Goal: Task Accomplishment & Management: Complete application form

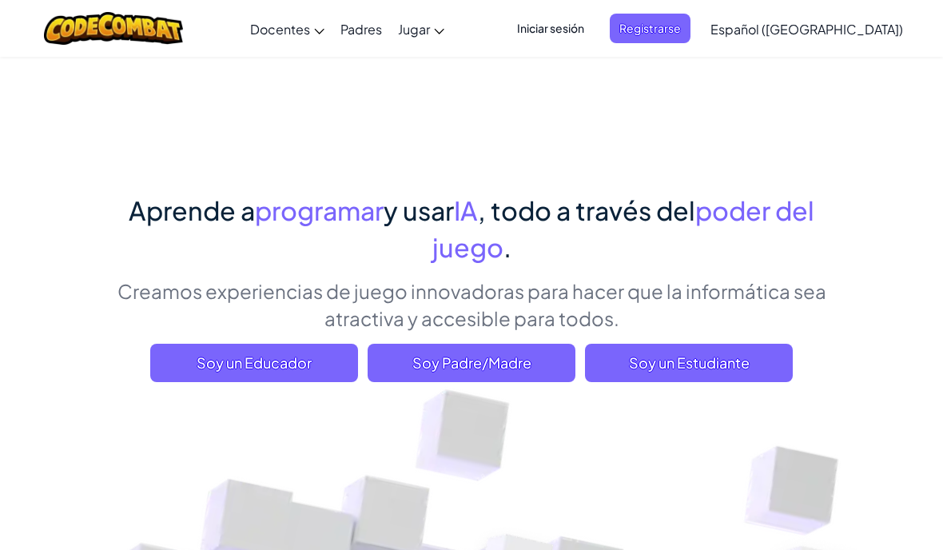
click at [594, 30] on span "Iniciar sesión" at bounding box center [550, 29] width 86 height 30
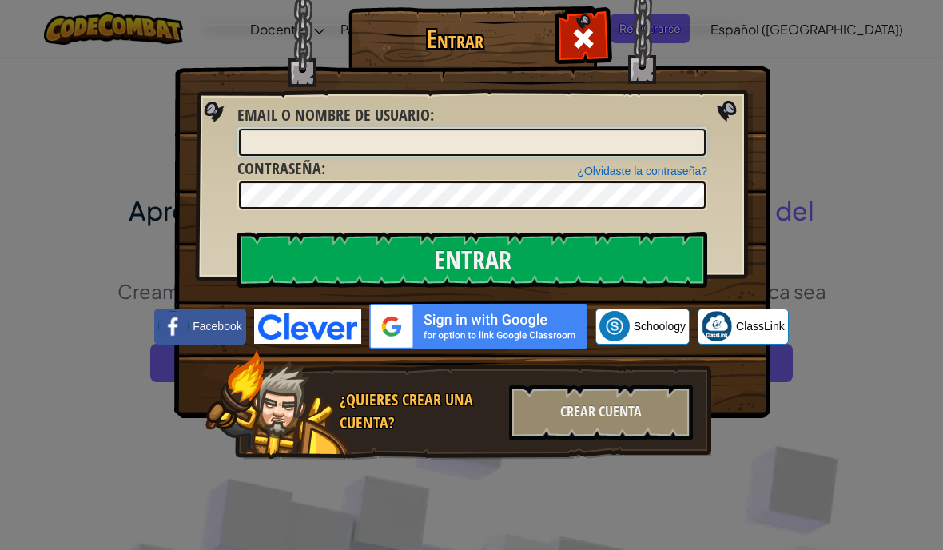
click at [601, 141] on input "Email o Nombre de usuario :" at bounding box center [472, 142] width 467 height 27
type input "@[DOMAIN_NAME]"
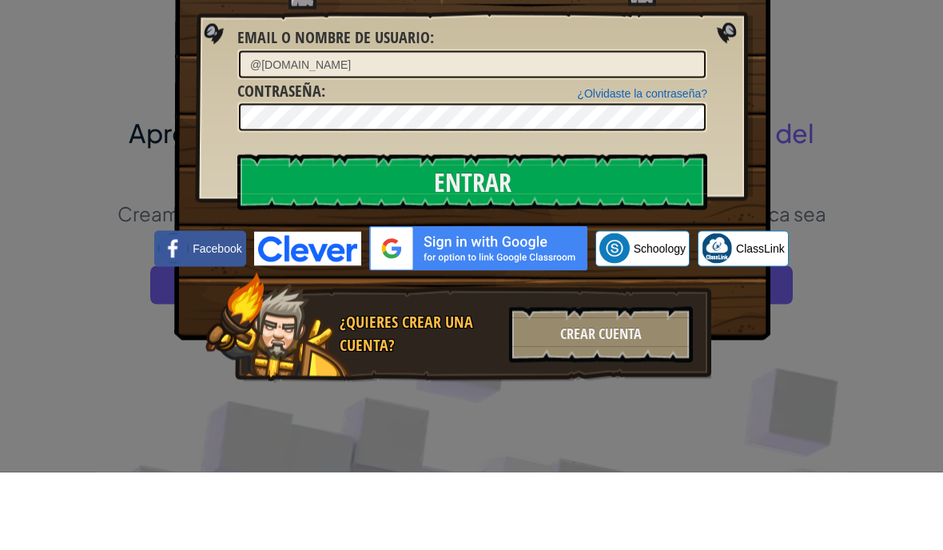
click at [623, 232] on input "Entrar" at bounding box center [472, 260] width 470 height 56
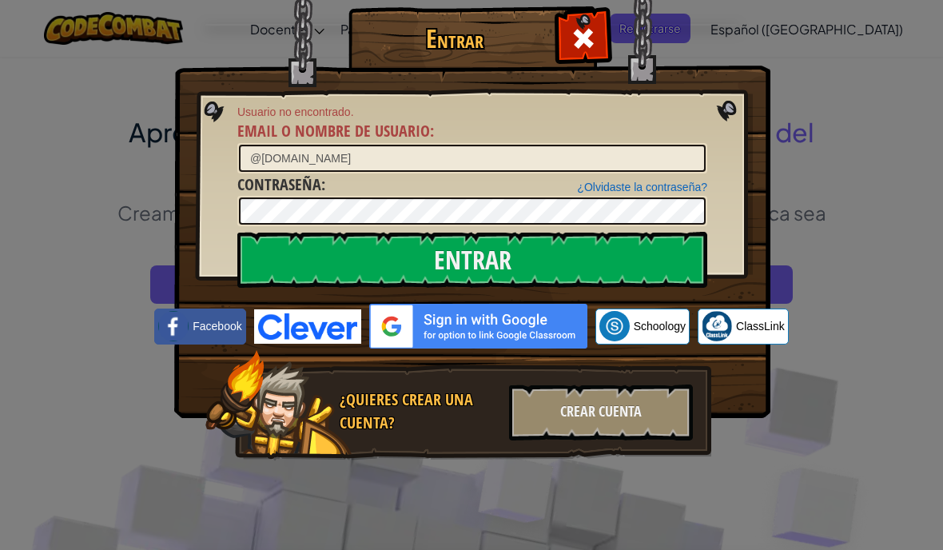
click at [594, 66] on img at bounding box center [472, 185] width 596 height 465
click at [598, 38] on div at bounding box center [583, 36] width 50 height 50
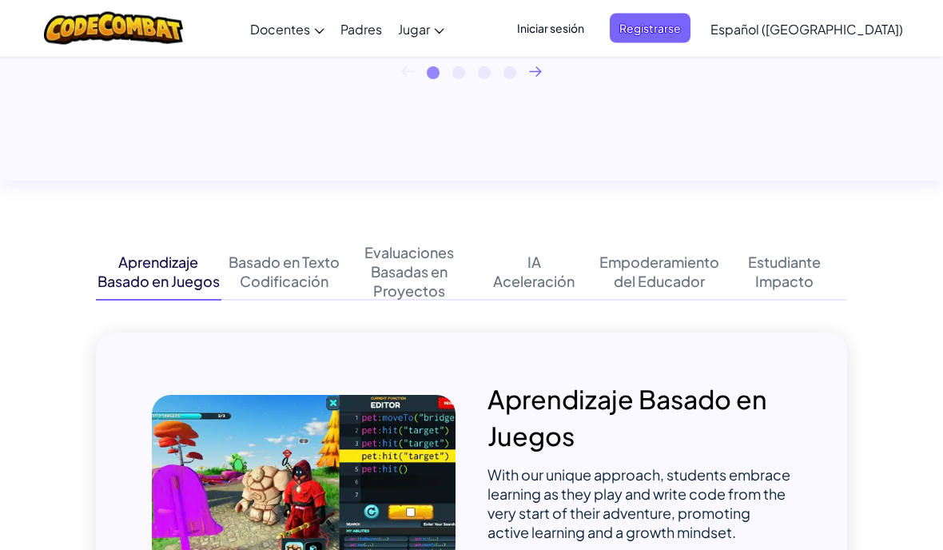
scroll to position [1423, 0]
click at [594, 32] on span "Iniciar sesión" at bounding box center [550, 29] width 86 height 30
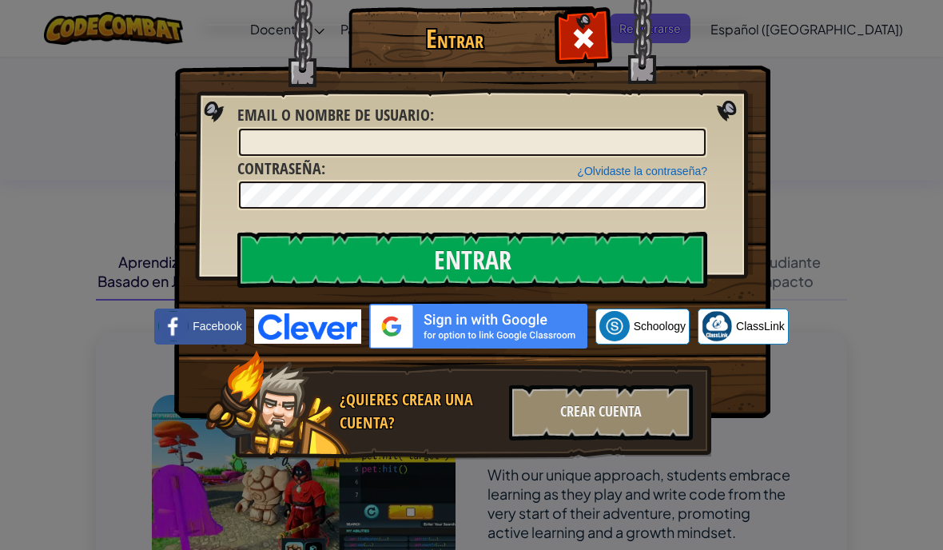
click at [692, 31] on img at bounding box center [472, 185] width 596 height 465
click at [594, 48] on span at bounding box center [584, 39] width 26 height 26
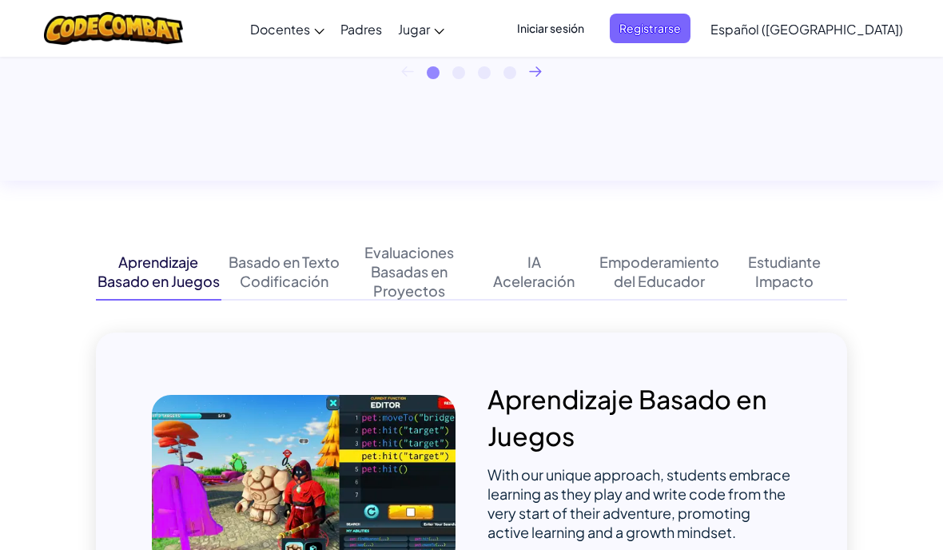
click at [686, 25] on span "Registrarse" at bounding box center [650, 29] width 81 height 30
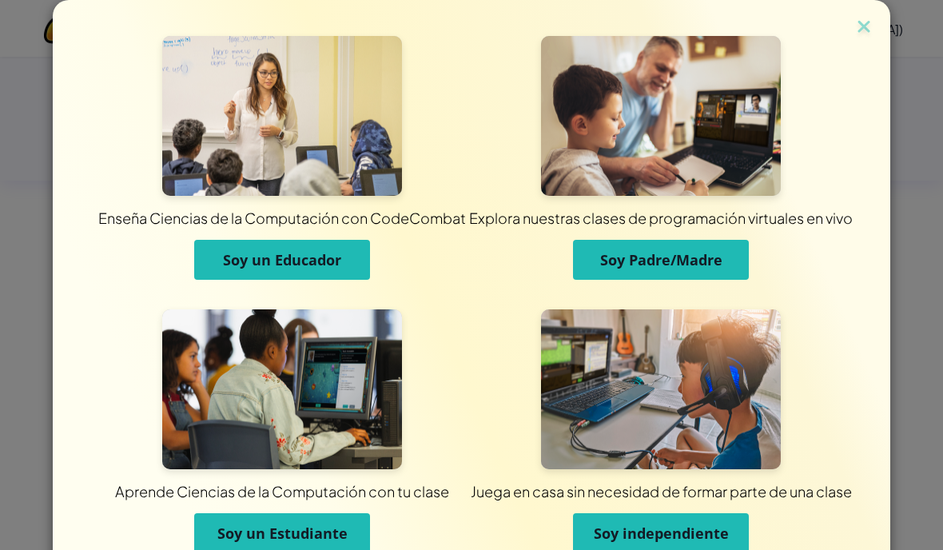
click at [339, 534] on span "Soy un Estudiante" at bounding box center [282, 532] width 130 height 19
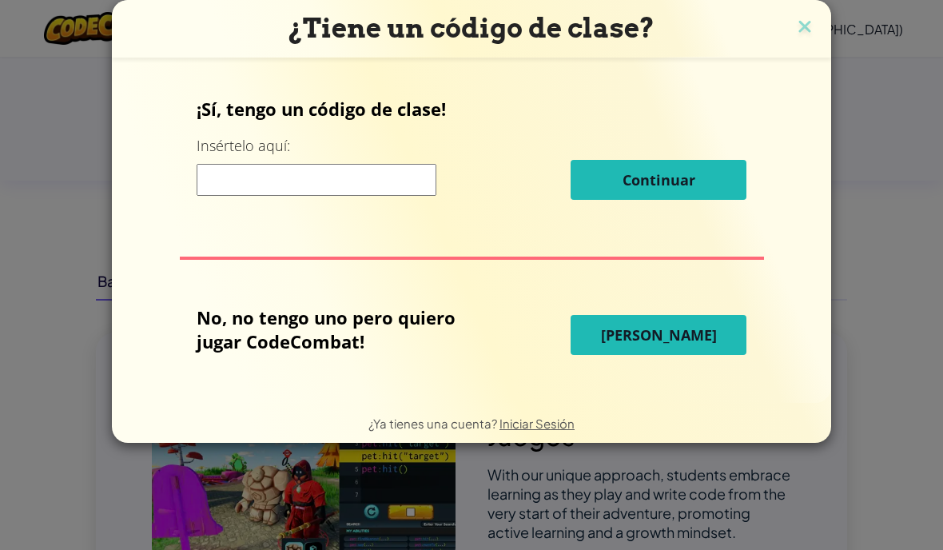
click at [804, 35] on img at bounding box center [804, 28] width 21 height 24
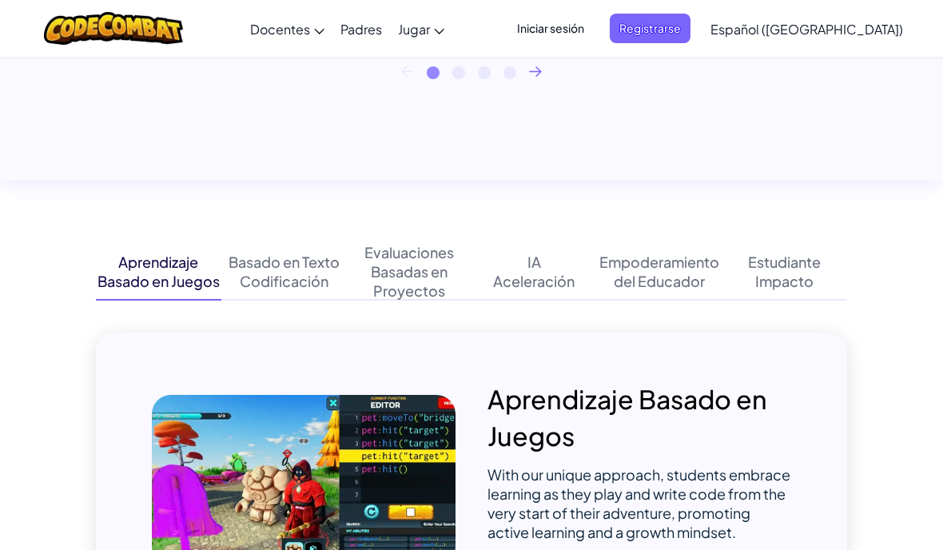
click at [833, 17] on link "Español ([GEOGRAPHIC_DATA])" at bounding box center [806, 28] width 209 height 43
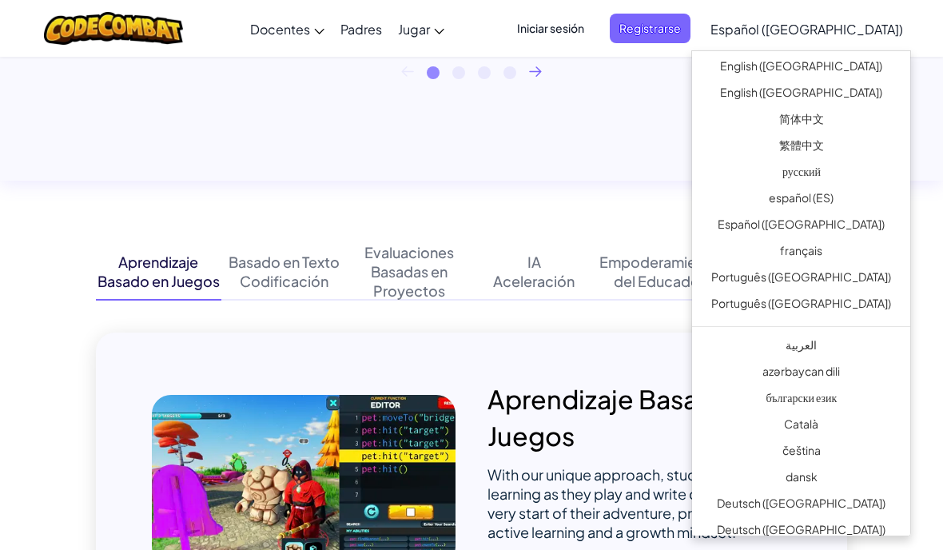
click at [846, 23] on span "Español ([GEOGRAPHIC_DATA])" at bounding box center [806, 29] width 193 height 17
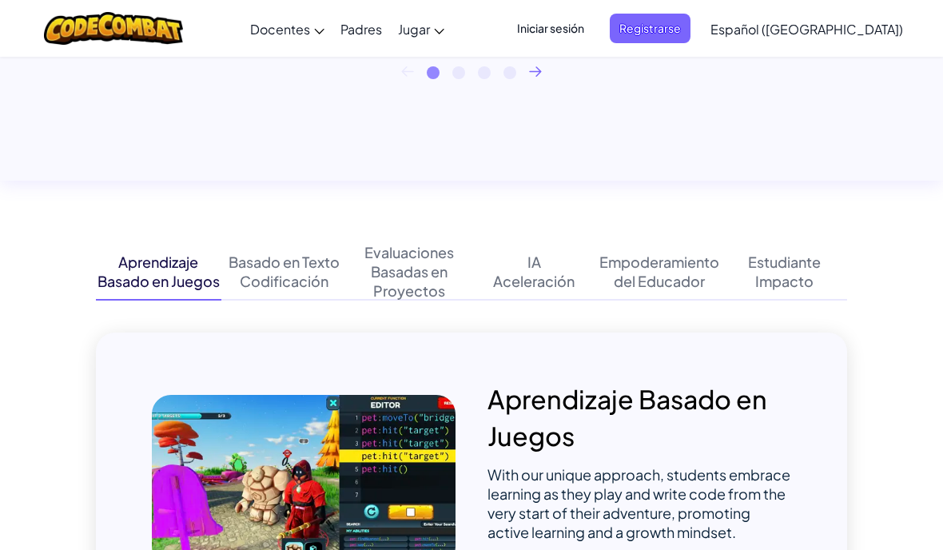
click at [855, 29] on span "Español ([GEOGRAPHIC_DATA])" at bounding box center [806, 29] width 193 height 17
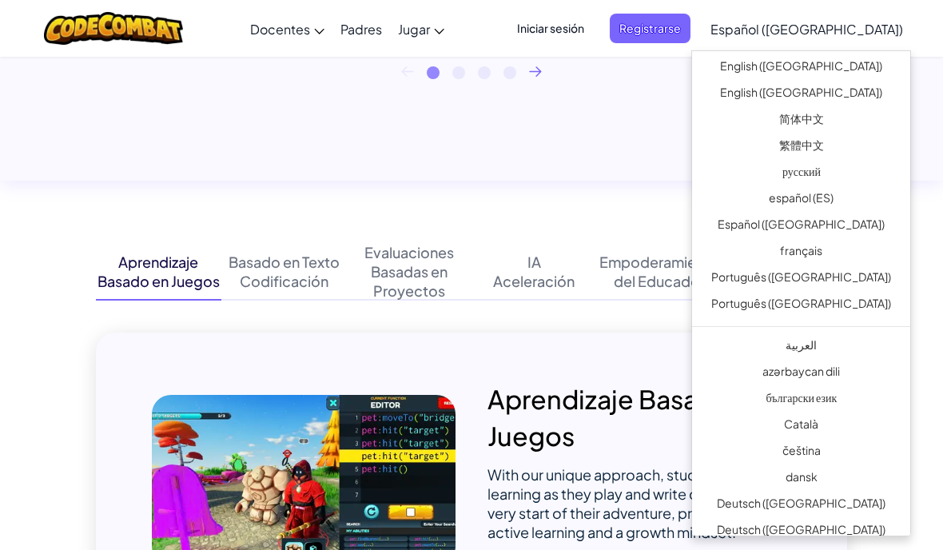
click at [863, 137] on link "繁體中文" at bounding box center [801, 147] width 218 height 26
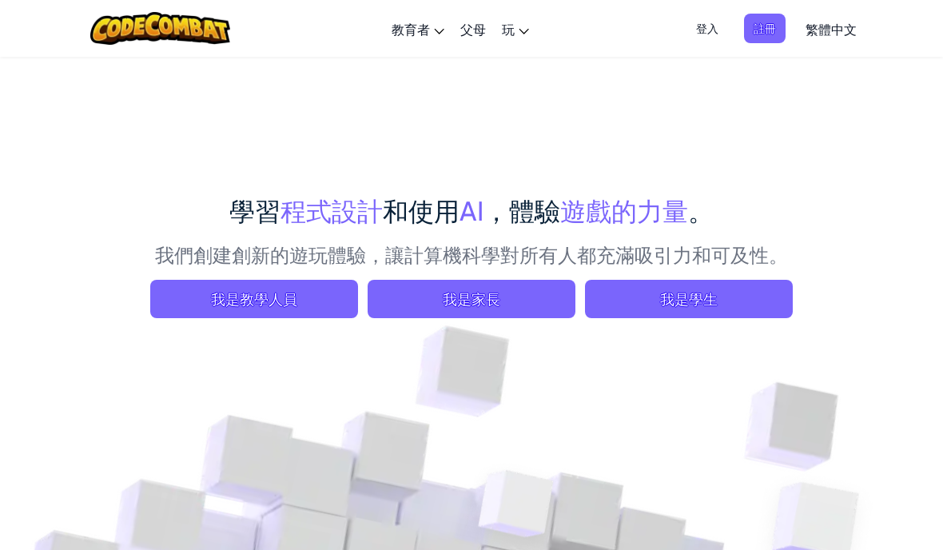
click at [863, 29] on link "繁體中文" at bounding box center [831, 28] width 67 height 43
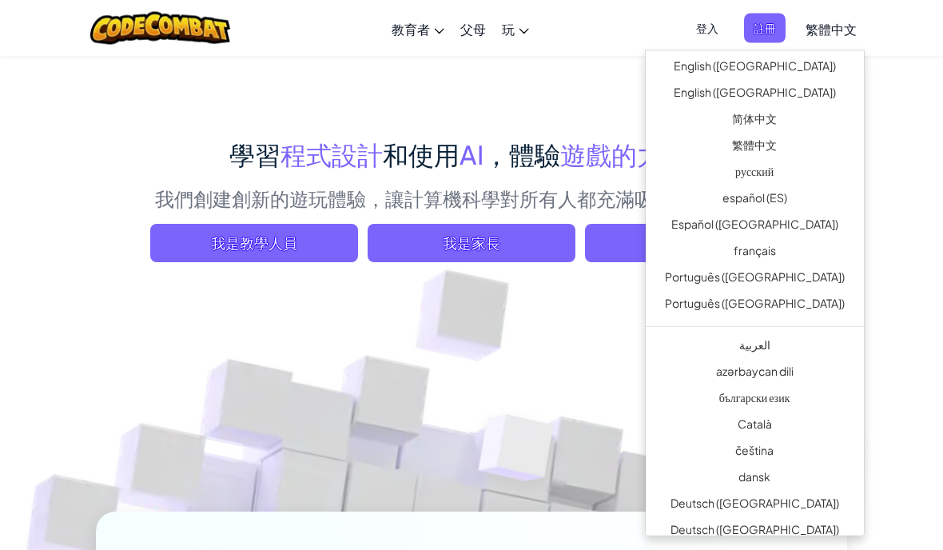
scroll to position [57, 0]
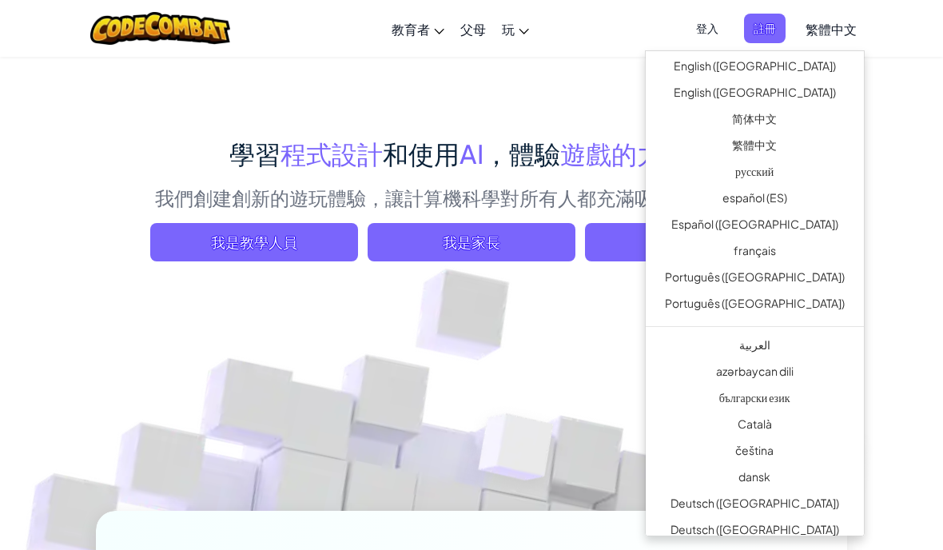
click at [837, 328] on ul "English (US) English (UK) 简体中文 繁體中文 русский español (ES) Español (América Latin…" at bounding box center [755, 293] width 220 height 486
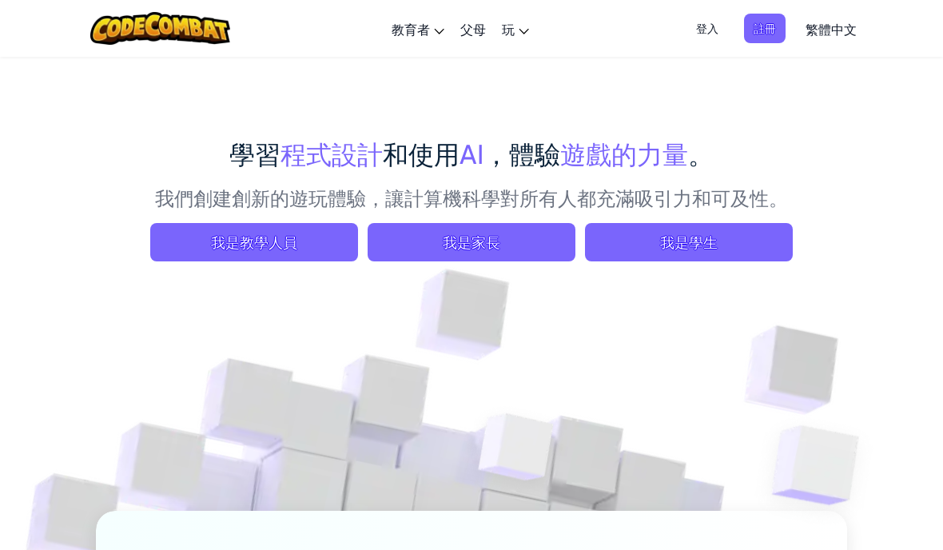
click at [831, 12] on link "繁體中文" at bounding box center [831, 28] width 67 height 43
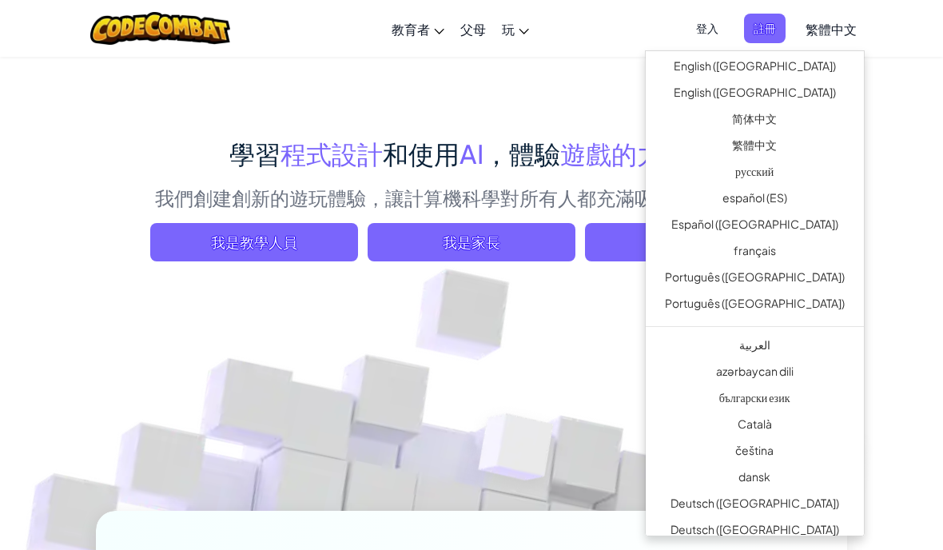
click at [810, 343] on link "العربية" at bounding box center [755, 347] width 218 height 26
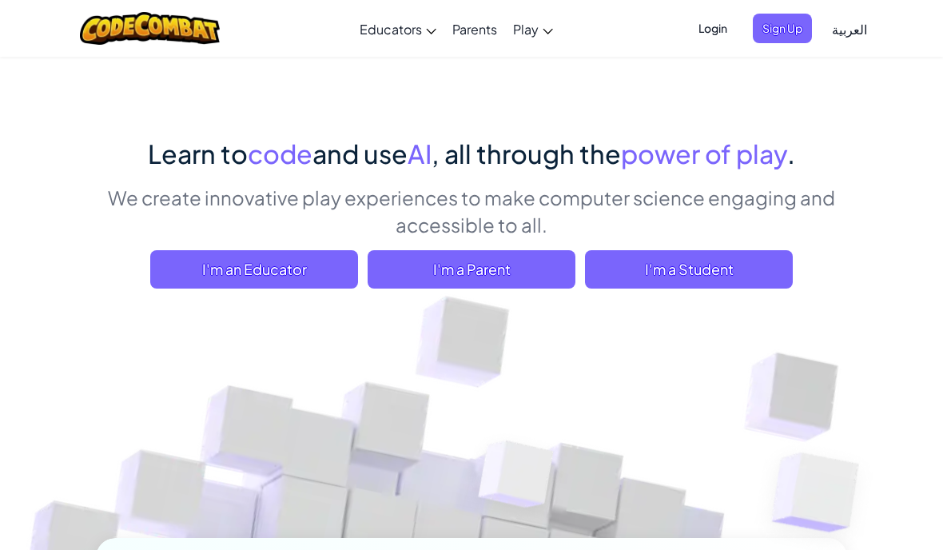
scroll to position [0, 0]
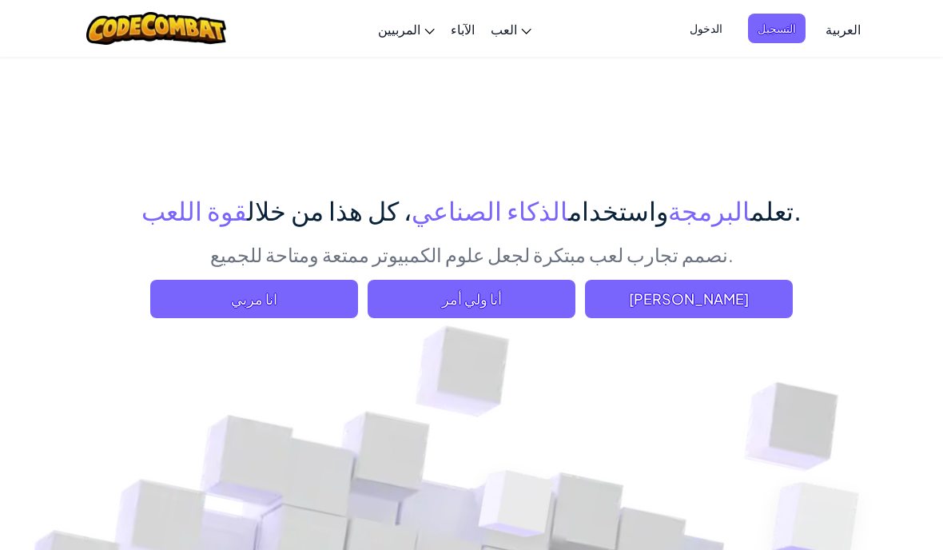
click at [859, 27] on link "العربية" at bounding box center [842, 28] width 51 height 43
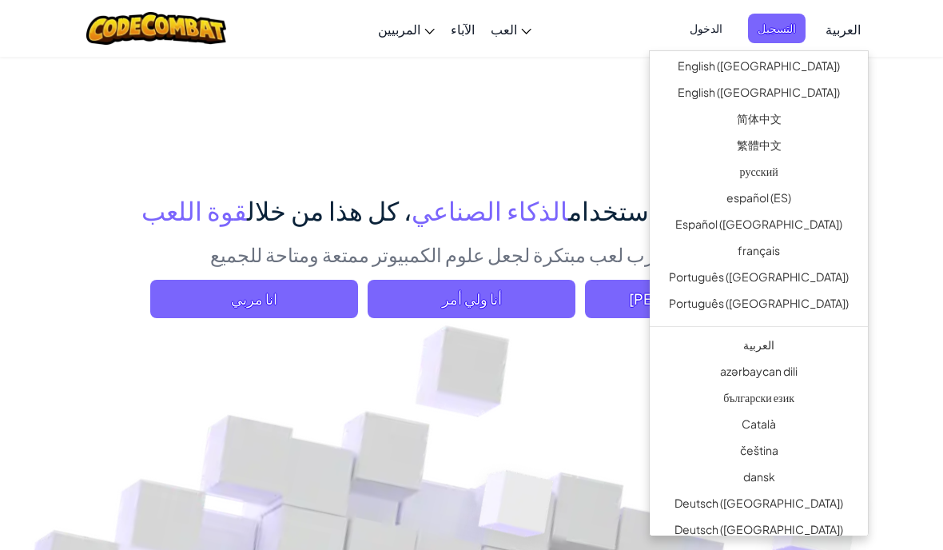
click at [806, 182] on link "русский" at bounding box center [759, 174] width 218 height 26
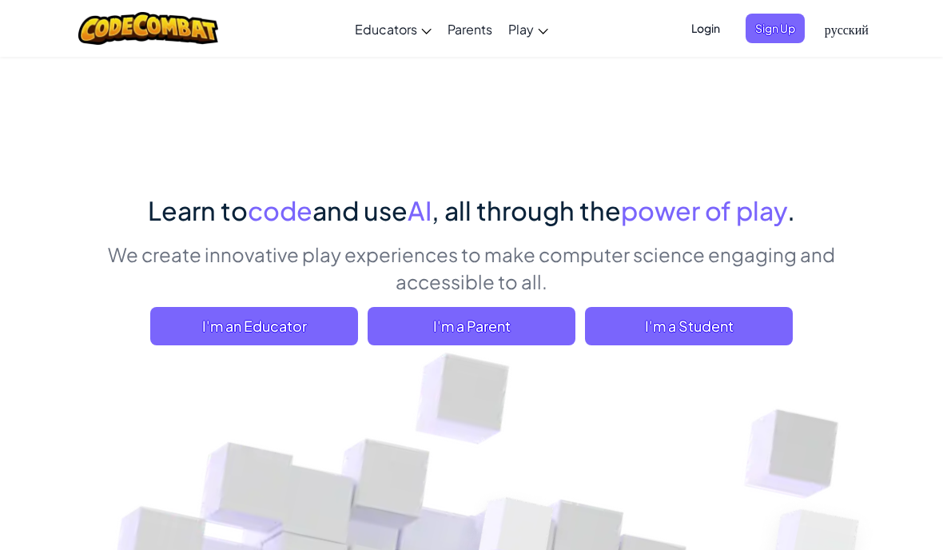
click at [848, 34] on span "русский" at bounding box center [847, 29] width 44 height 17
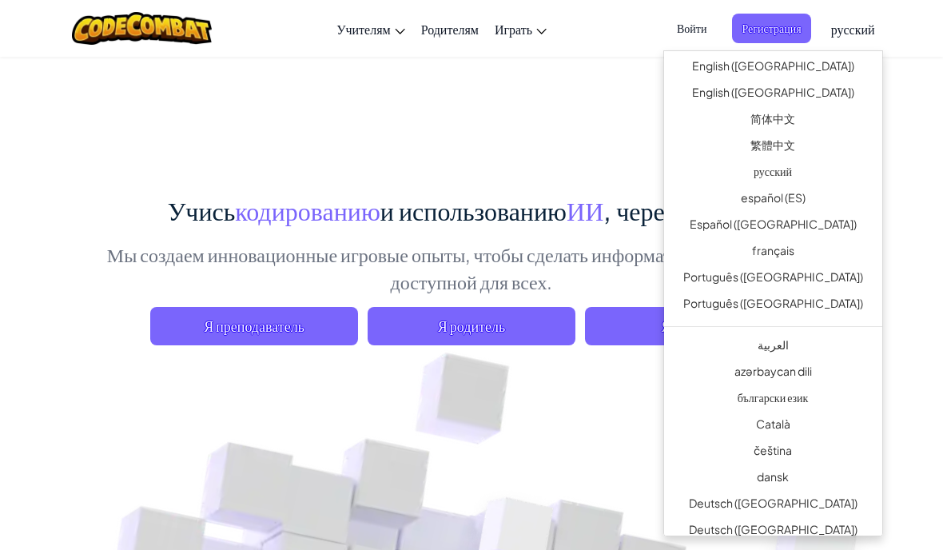
click at [875, 217] on link "Español ([GEOGRAPHIC_DATA])" at bounding box center [773, 226] width 218 height 26
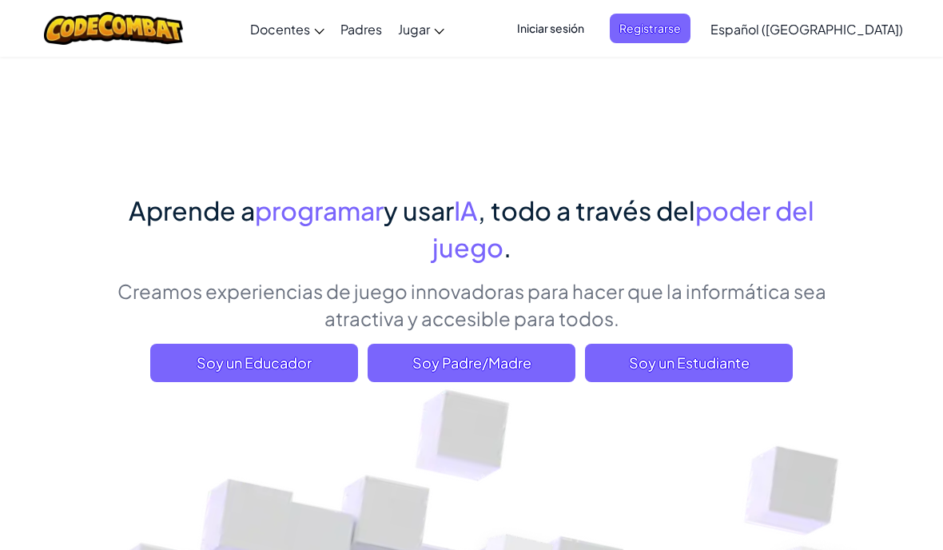
click at [711, 361] on span "Soy un Estudiante" at bounding box center [689, 363] width 208 height 38
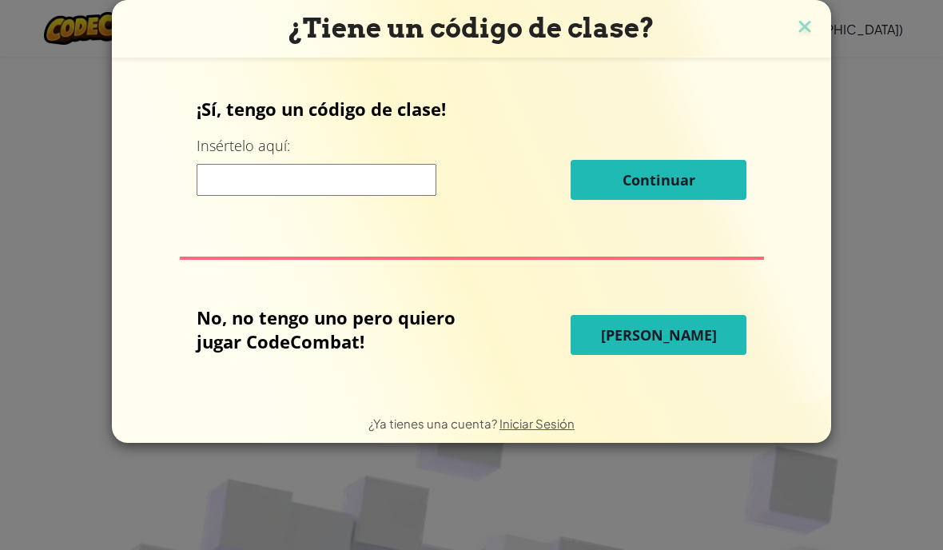
click at [400, 184] on input at bounding box center [317, 180] width 240 height 32
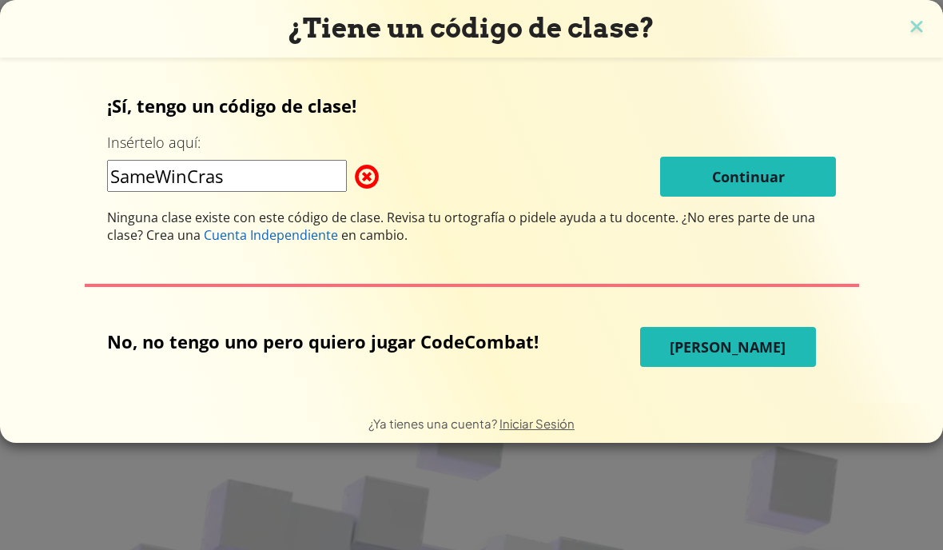
type input "SameWinCrash"
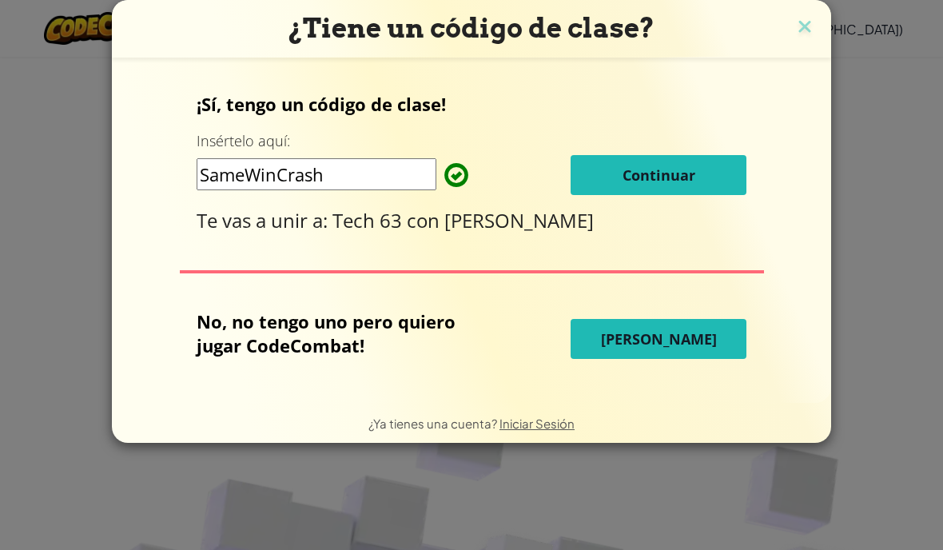
click at [632, 187] on button "Continuar" at bounding box center [659, 175] width 176 height 40
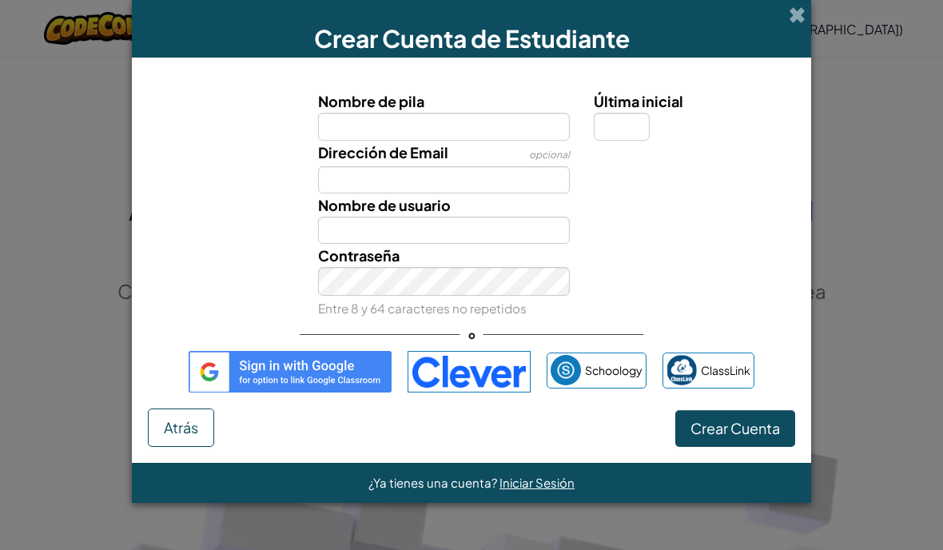
click at [537, 119] on input "Nombre de pila" at bounding box center [444, 126] width 253 height 27
type input "D"
type input "L"
type input "M"
type input "Diego Quiroga"
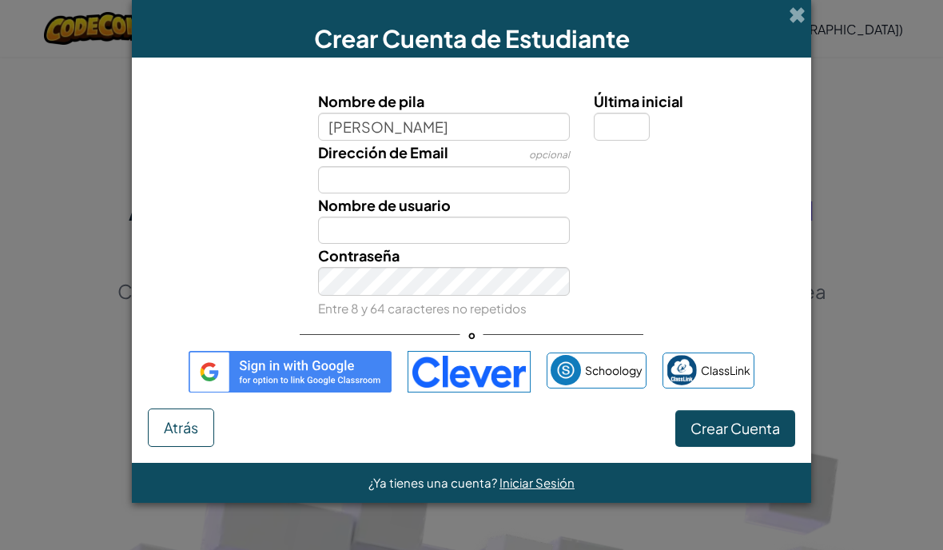
click at [625, 151] on div at bounding box center [692, 152] width 221 height 23
type input "Diego Quiroga"
click at [624, 134] on input "Última inicial" at bounding box center [622, 126] width 56 height 27
type input "A"
type input "a"
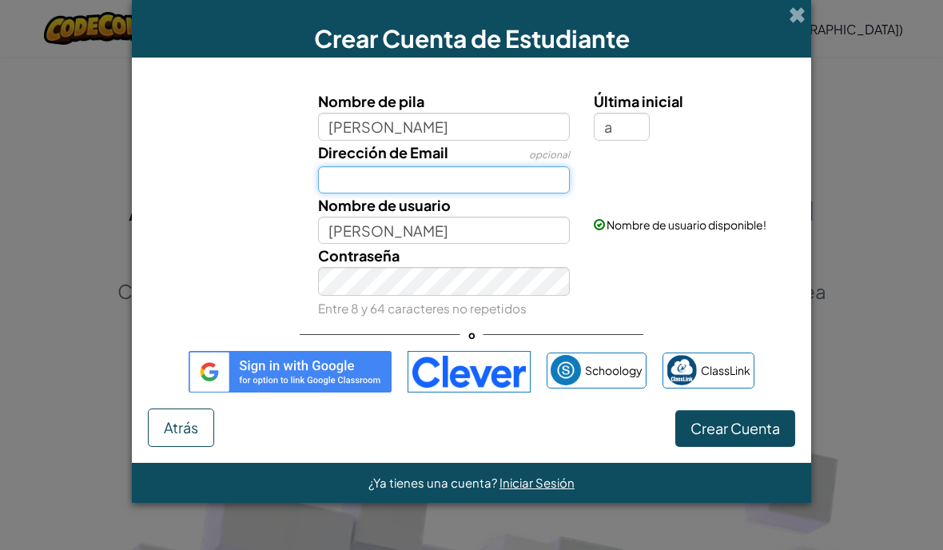
click at [487, 188] on input "Dirección de Email" at bounding box center [444, 179] width 253 height 27
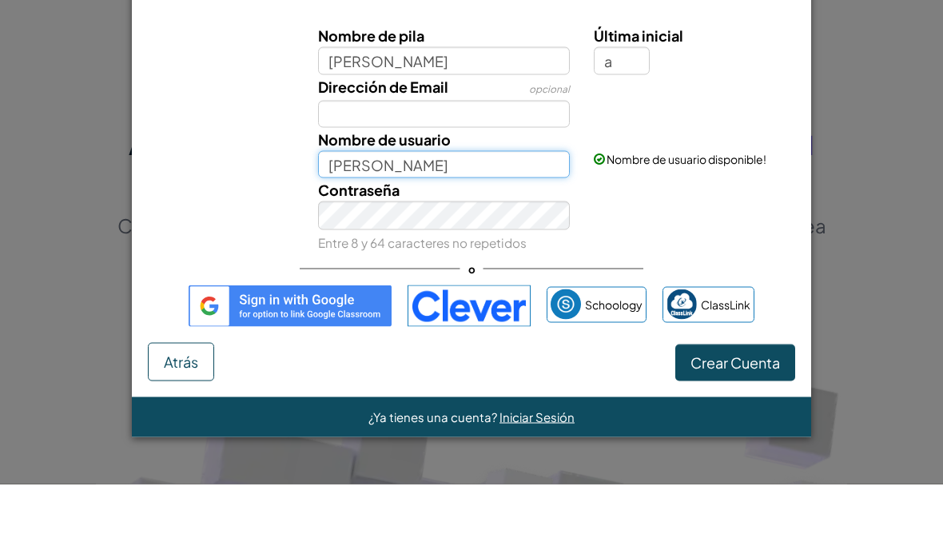
click at [516, 217] on input "Diego QuirogaA" at bounding box center [444, 230] width 253 height 27
type input "D"
type input "C"
type input "H"
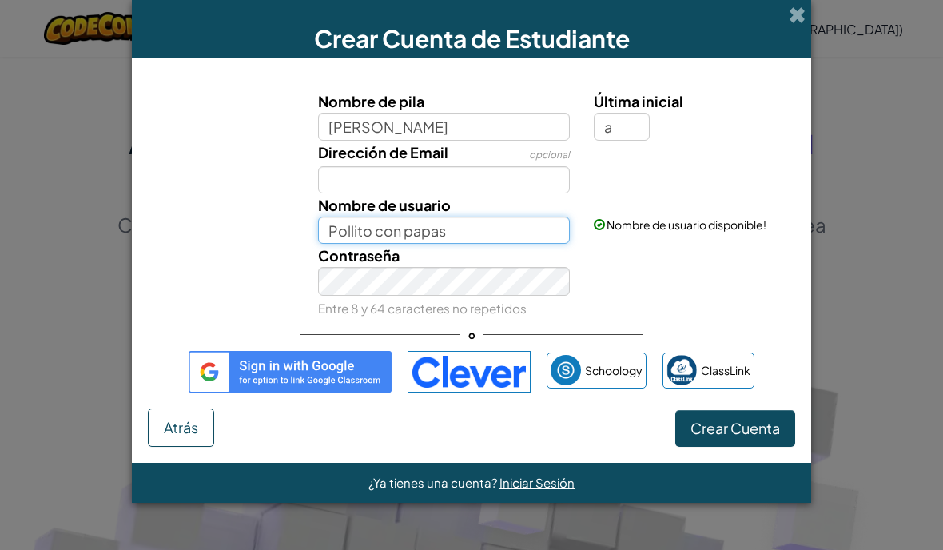
type input "Pollito con papas"
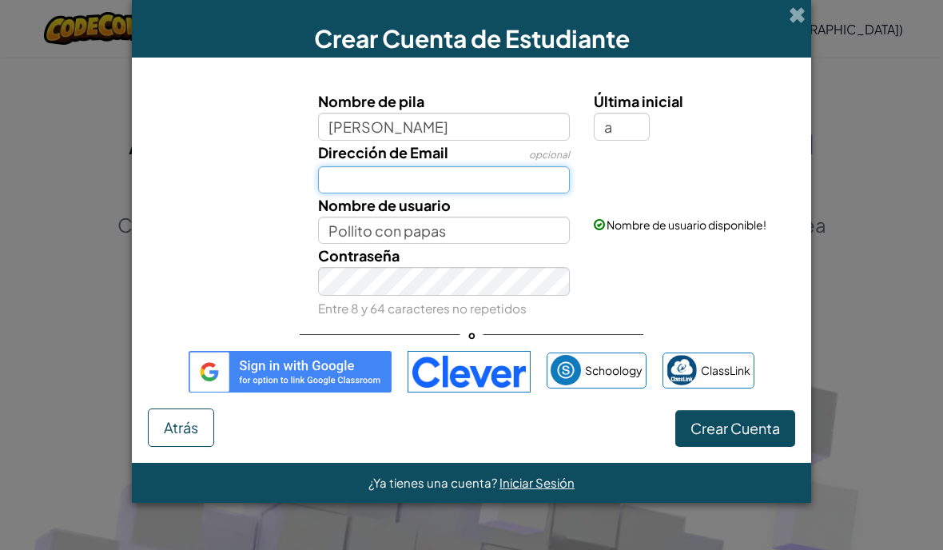
click at [359, 181] on input "Dirección de Email" at bounding box center [444, 179] width 253 height 27
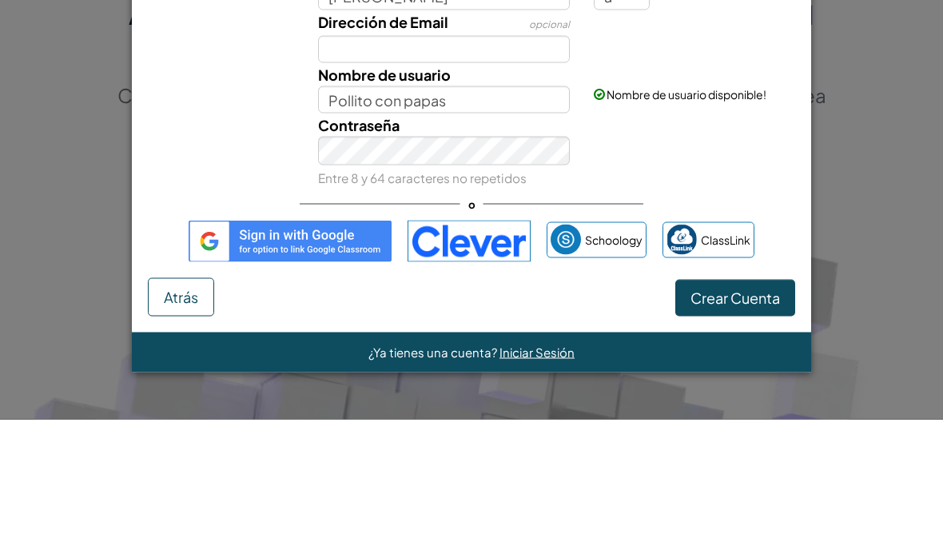
scroll to position [197, 0]
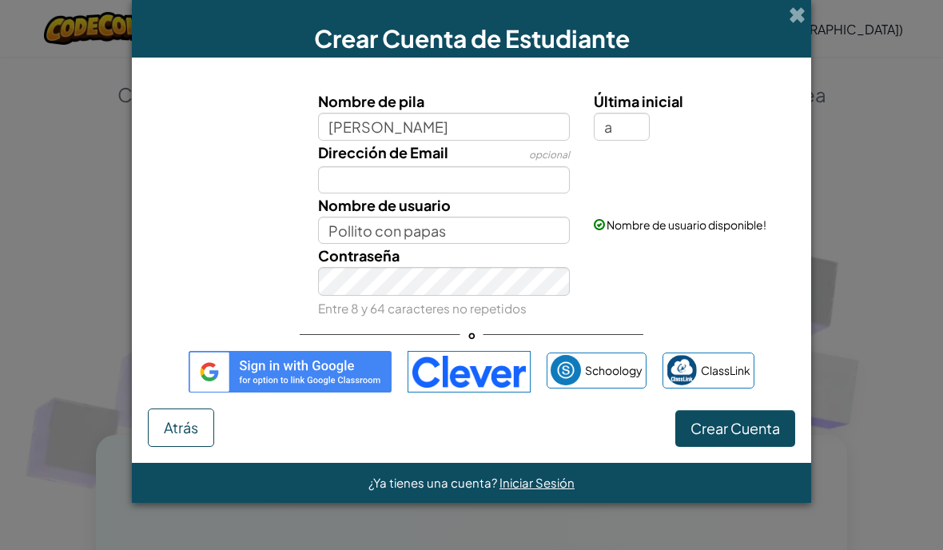
click at [760, 432] on span "Crear Cuenta" at bounding box center [734, 428] width 89 height 18
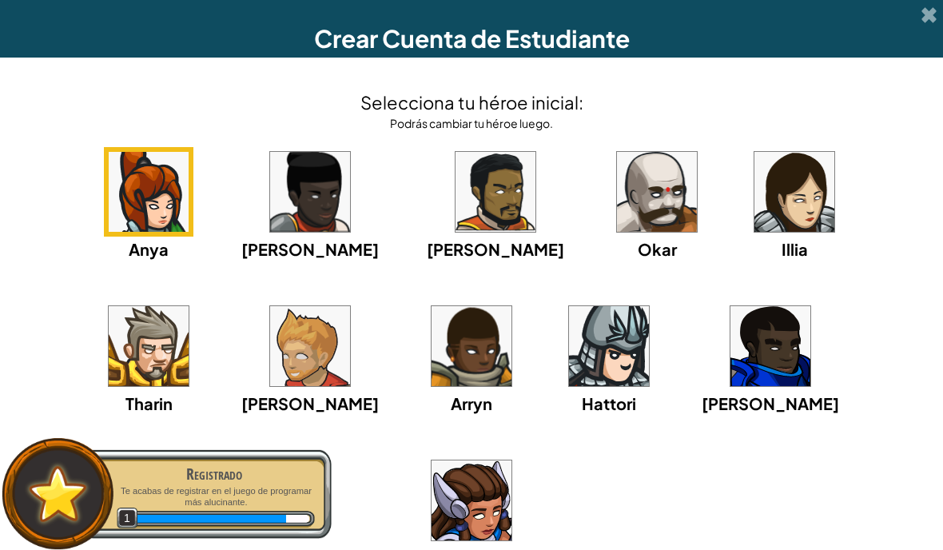
click at [270, 334] on img at bounding box center [310, 346] width 80 height 80
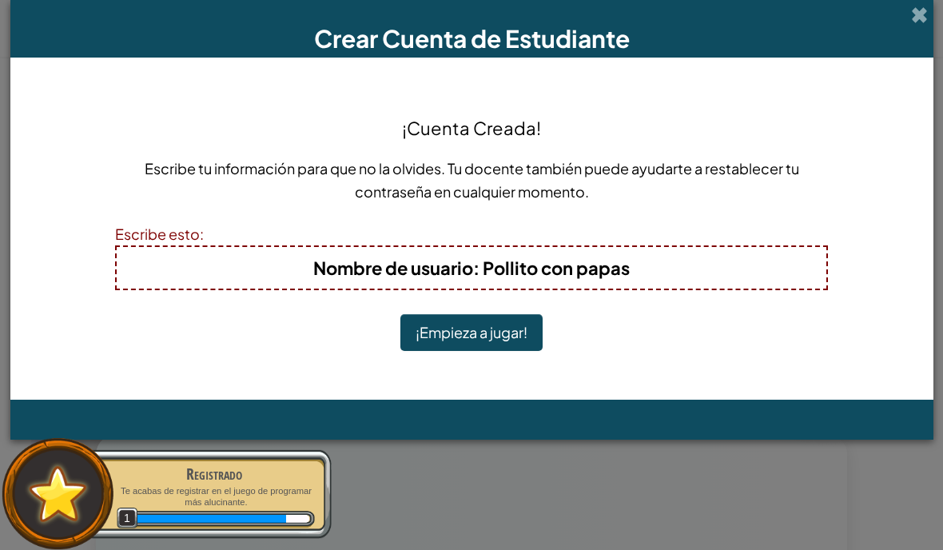
click at [638, 269] on h4 "Nombre de usuario : Pollito con papas" at bounding box center [472, 268] width 678 height 26
click at [667, 271] on h4 "Nombre de usuario : Pollito con papas" at bounding box center [472, 268] width 678 height 26
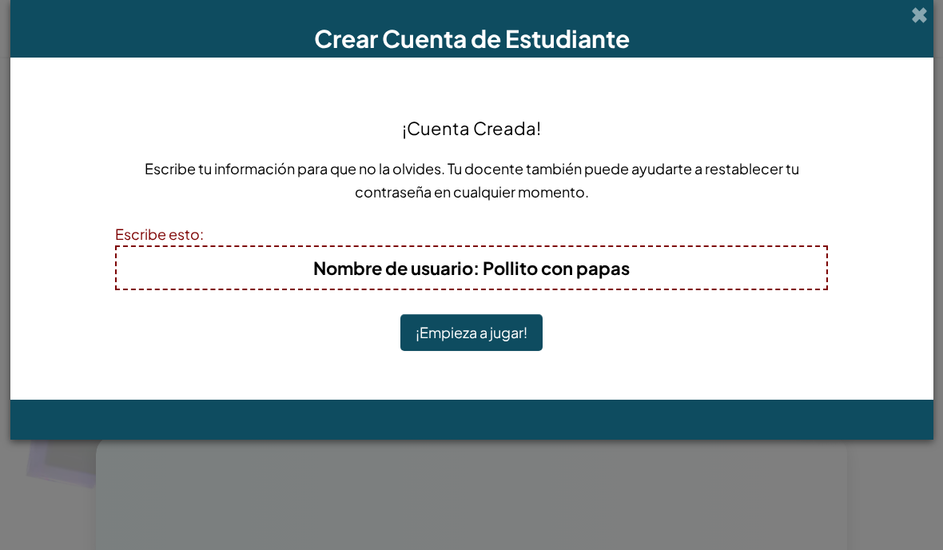
click at [689, 257] on h4 "Nombre de usuario : Pollito con papas" at bounding box center [472, 268] width 678 height 26
click at [678, 279] on h4 "Nombre de usuario : Pollito con papas" at bounding box center [472, 268] width 678 height 26
click at [709, 273] on h4 "Nombre de usuario : Pollito con papas" at bounding box center [472, 268] width 678 height 26
click at [13, 389] on div "¡Cuenta Creada! Escribe tu información para que no la olvides. Tu docente tambi…" at bounding box center [471, 229] width 923 height 342
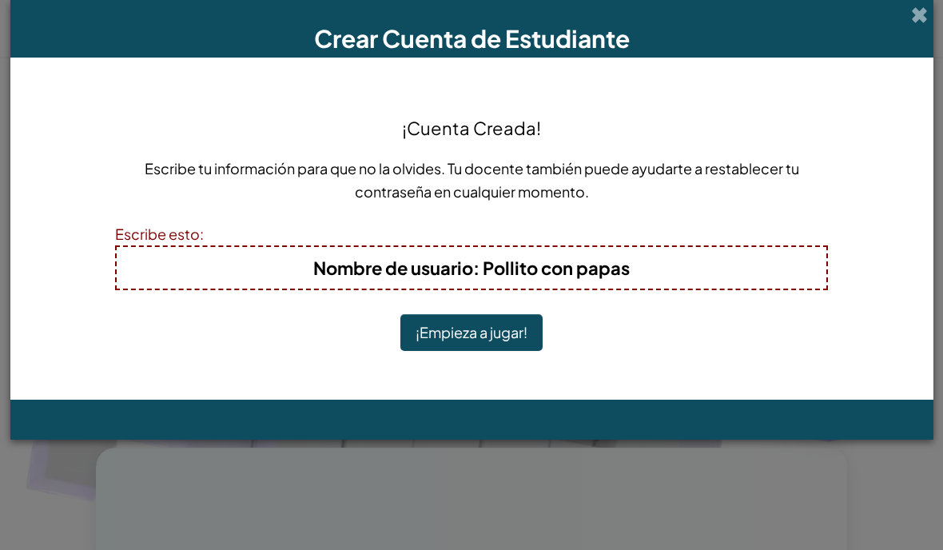
click at [909, 37] on div "Crear Cuenta de Estudiante" at bounding box center [471, 29] width 923 height 58
click at [914, 14] on div "Crear Cuenta de Estudiante" at bounding box center [471, 29] width 923 height 58
click at [917, 14] on span at bounding box center [919, 14] width 17 height 17
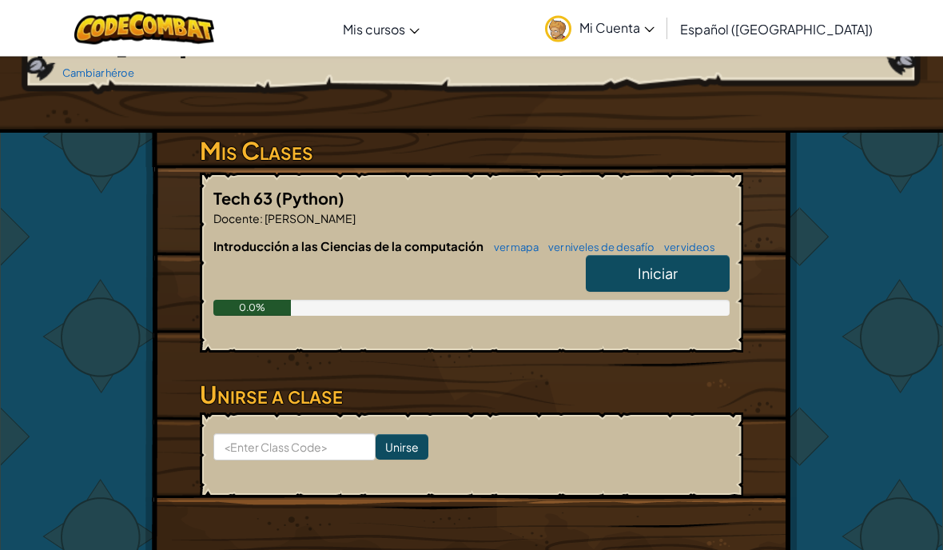
scroll to position [220, 0]
click at [690, 255] on link "Iniciar" at bounding box center [658, 273] width 144 height 37
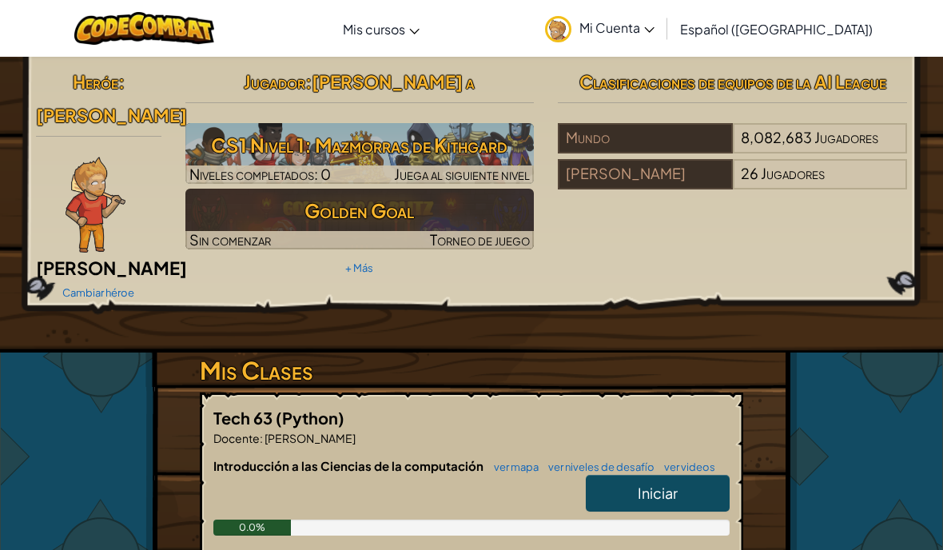
select select "es-419"
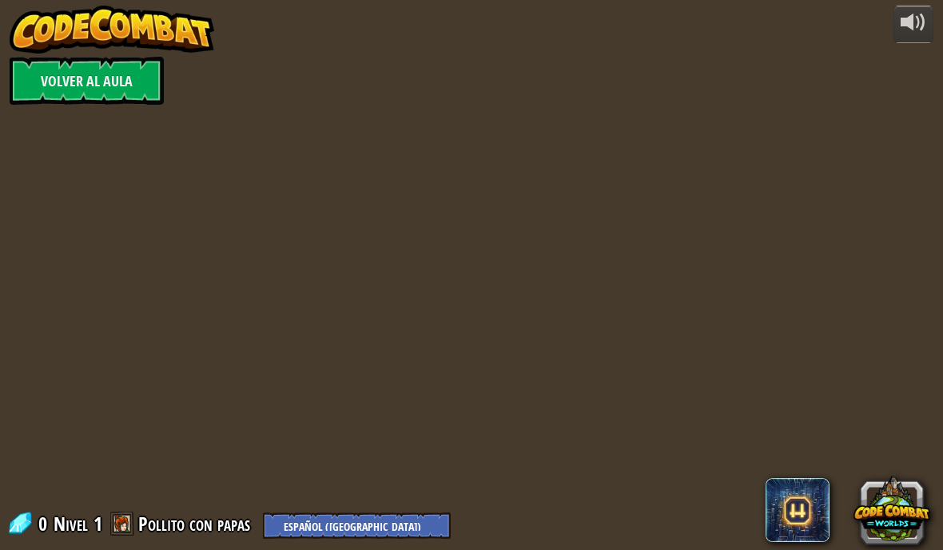
select select "es-419"
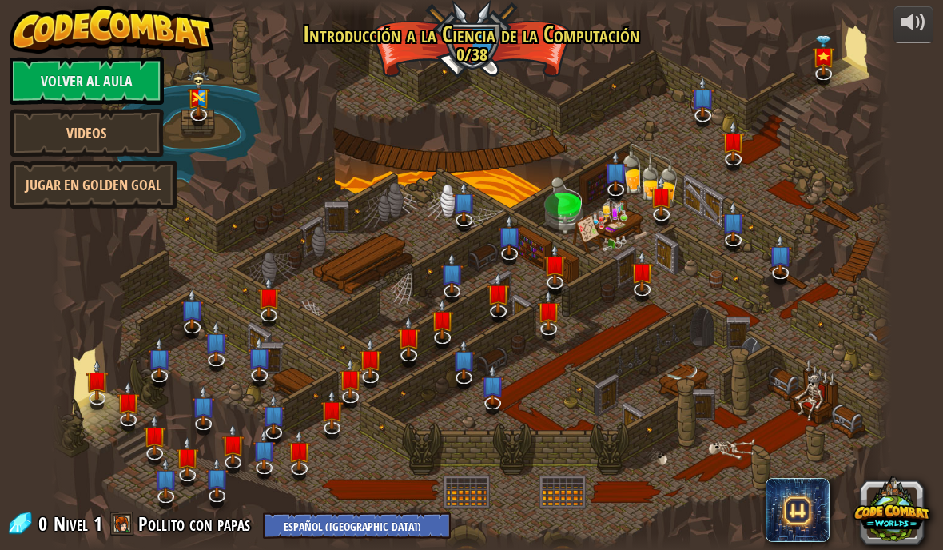
select select "es-419"
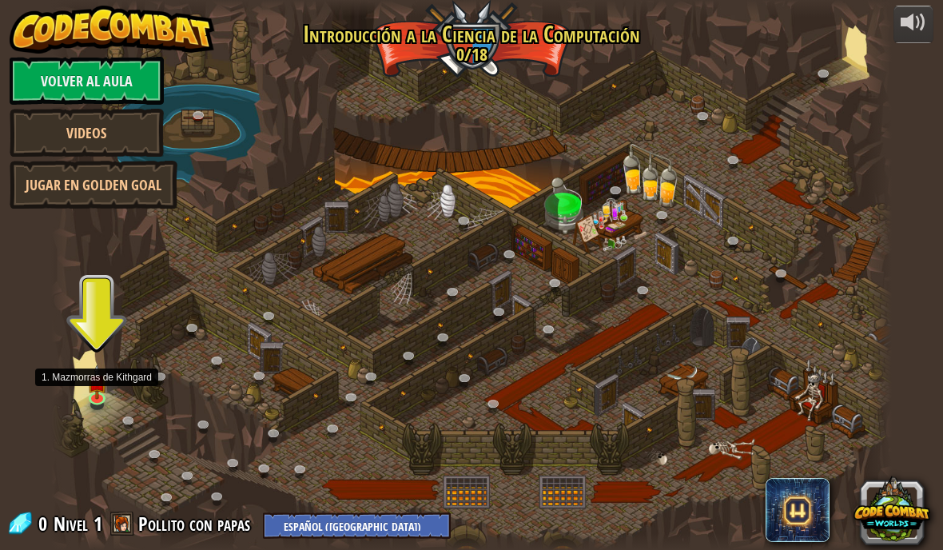
click at [104, 386] on img at bounding box center [97, 381] width 21 height 35
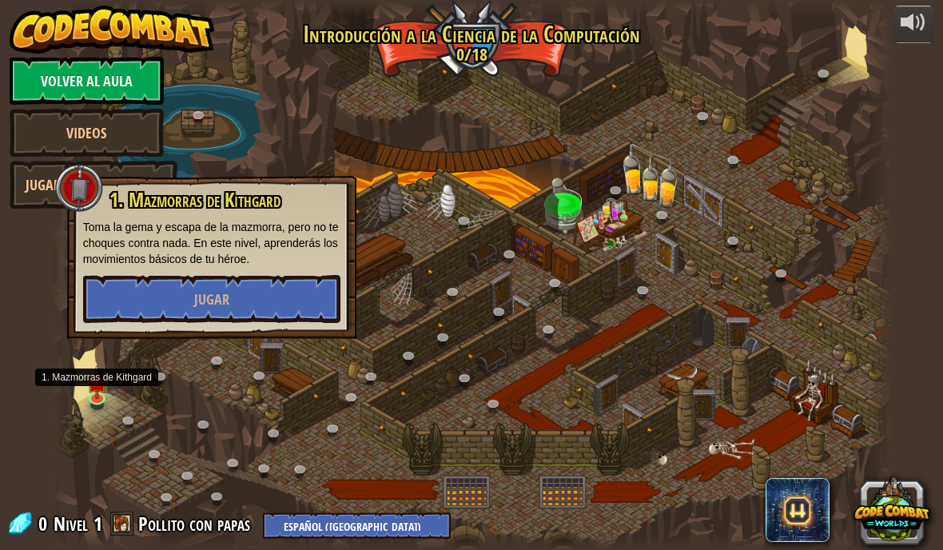
click at [280, 300] on button "Jugar" at bounding box center [211, 299] width 257 height 48
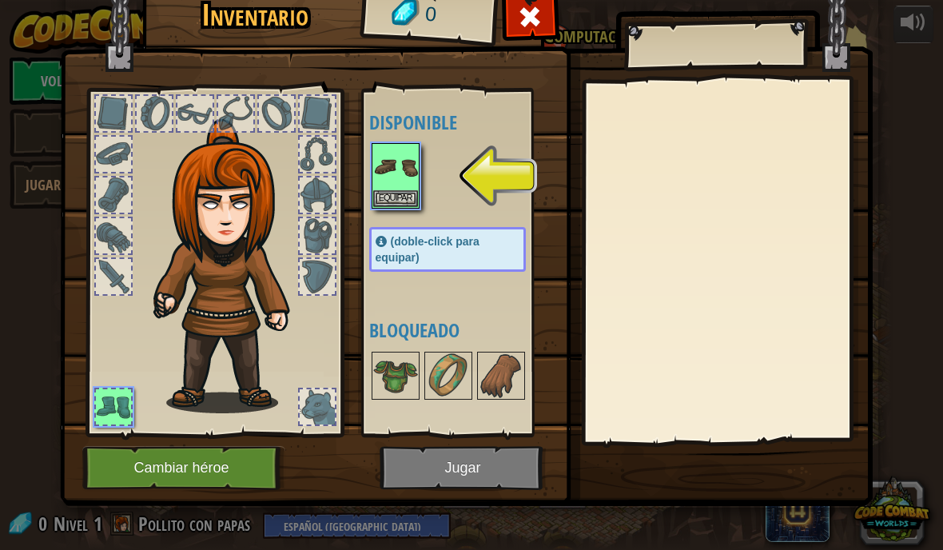
click at [414, 204] on button "Equipar" at bounding box center [395, 198] width 45 height 17
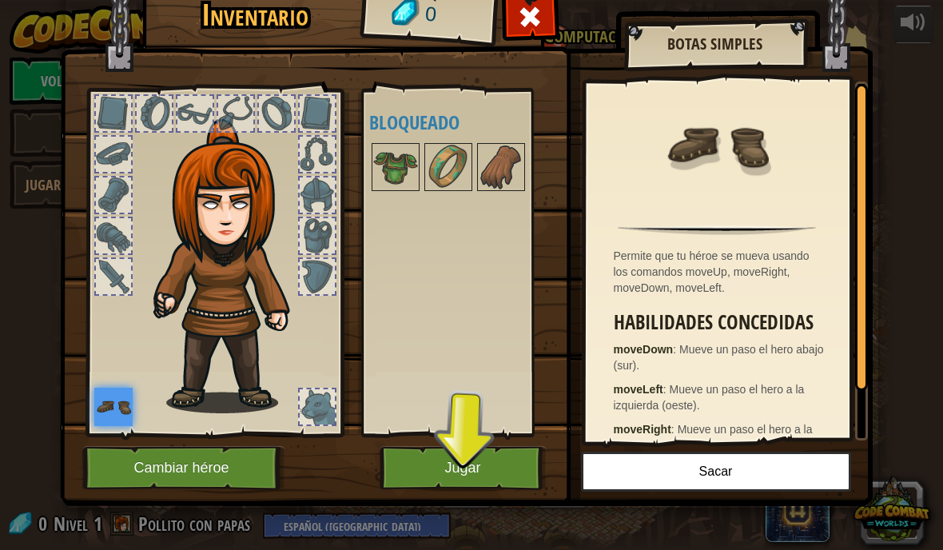
click at [494, 451] on button "Jugar" at bounding box center [463, 468] width 167 height 44
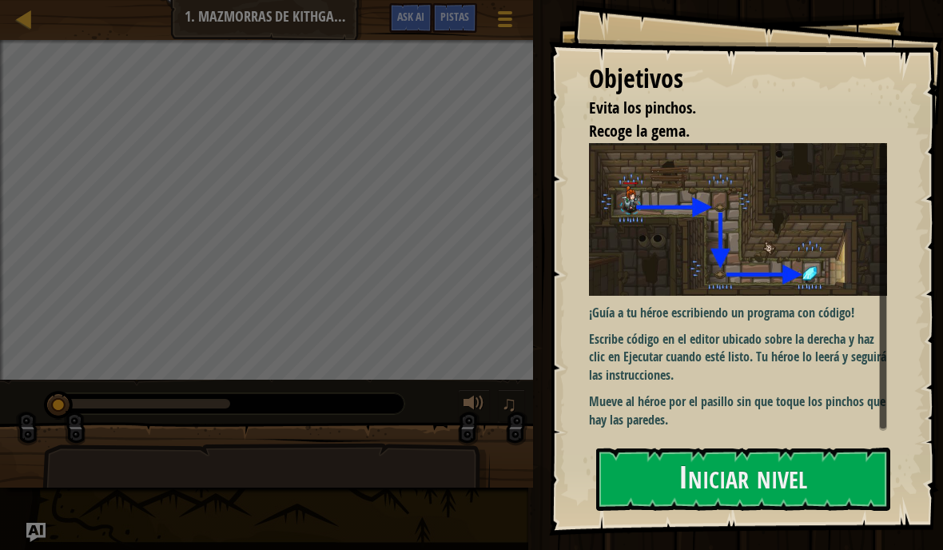
click at [632, 279] on div "Objetivos Evita los pinchos. Recoge la gema. ¡Guía a tu héroe escribiendo un pr…" at bounding box center [746, 267] width 394 height 535
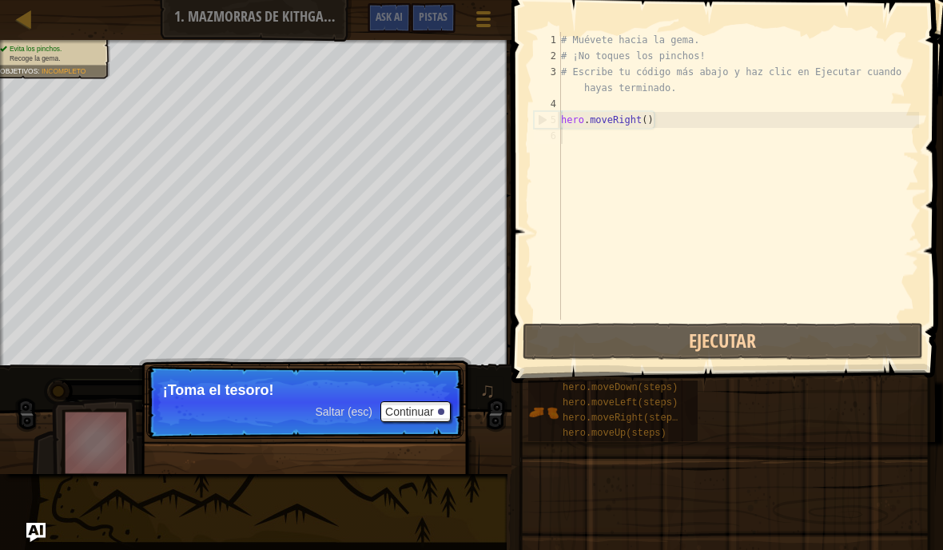
click at [416, 401] on button "Continuar" at bounding box center [415, 411] width 70 height 21
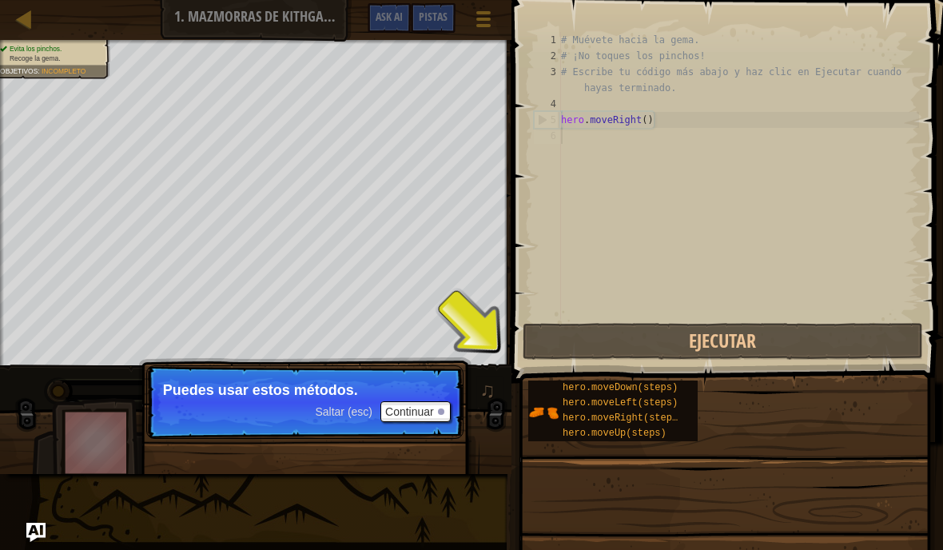
click at [591, 424] on div "hero.moveRight(steps)" at bounding box center [623, 418] width 129 height 15
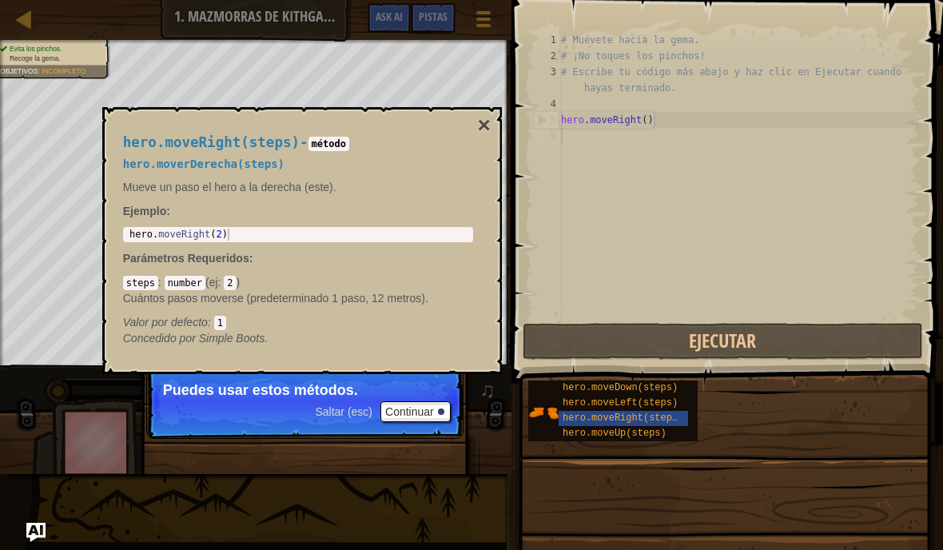
click at [490, 117] on button "×" at bounding box center [483, 125] width 13 height 22
